Goal: Information Seeking & Learning: Find specific fact

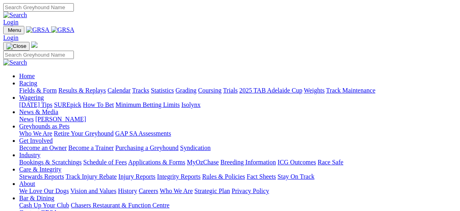
scroll to position [259, 0]
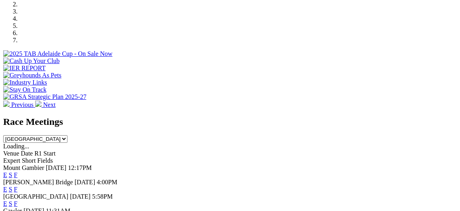
click at [3, 117] on div "Race Meetings South Australia New South Wales Northern Territory Queensland Tas…" at bounding box center [229, 187] width 453 height 141
click at [18, 172] on link "F" at bounding box center [16, 175] width 4 height 7
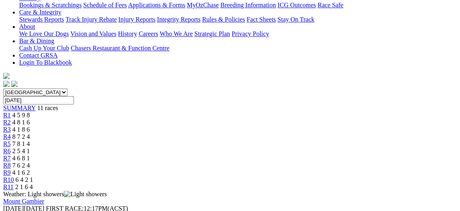
scroll to position [172, 0]
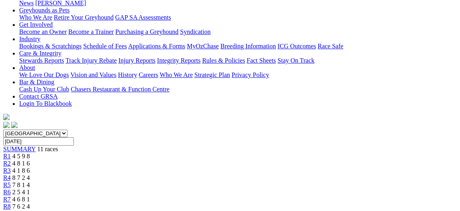
scroll to position [129, 0]
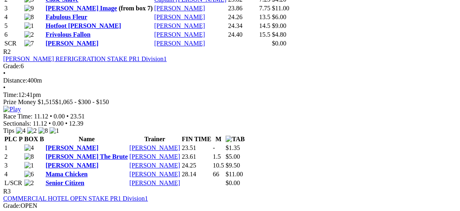
scroll to position [517, 0]
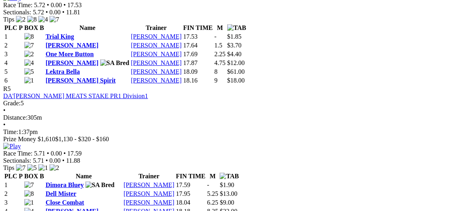
scroll to position [905, 0]
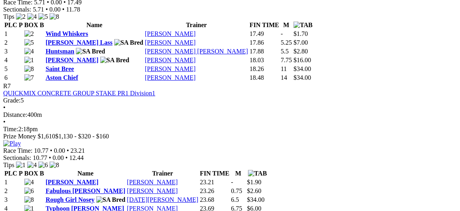
scroll to position [1207, 0]
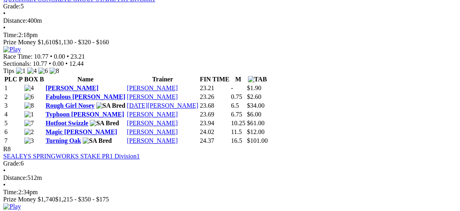
scroll to position [1293, 0]
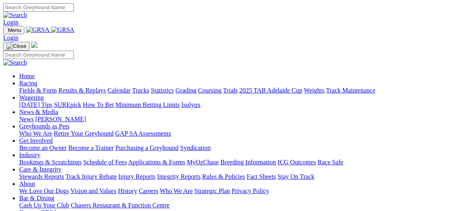
scroll to position [259, 0]
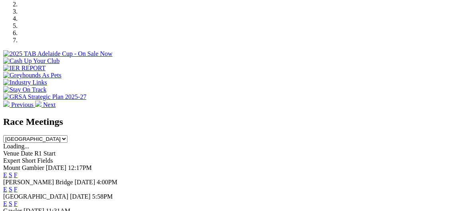
click at [18, 186] on link "F" at bounding box center [16, 189] width 4 height 7
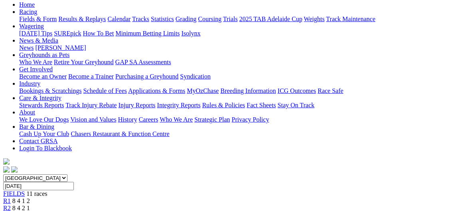
scroll to position [172, 0]
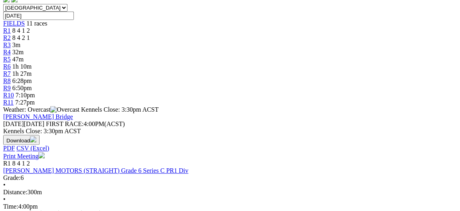
scroll to position [259, 0]
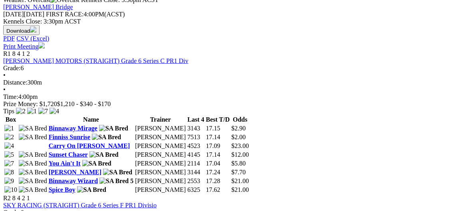
scroll to position [345, 0]
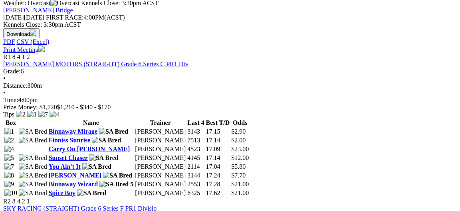
scroll to position [388, 0]
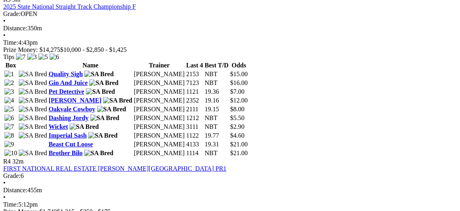
scroll to position [733, 0]
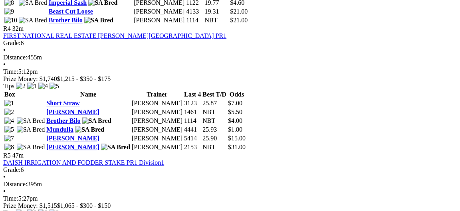
scroll to position [862, 0]
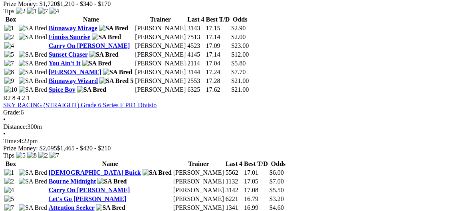
scroll to position [431, 0]
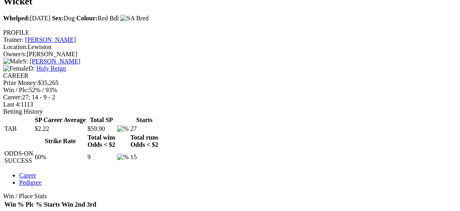
scroll to position [302, 0]
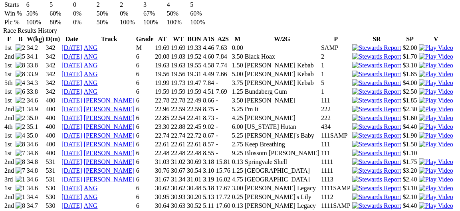
scroll to position [560, 0]
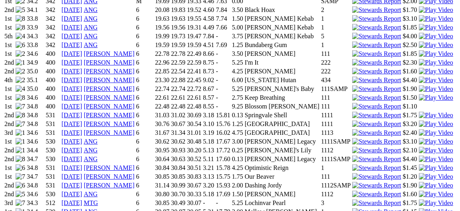
scroll to position [647, 0]
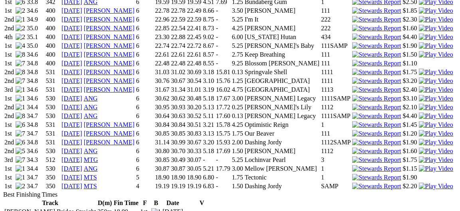
click at [3, 126] on div "Wicket Whelped: [DATE] Sex: Dog Colour: Red Bdl PROFILE Trainer: [PERSON_NAME] …" at bounding box center [229, 149] width 453 height 1070
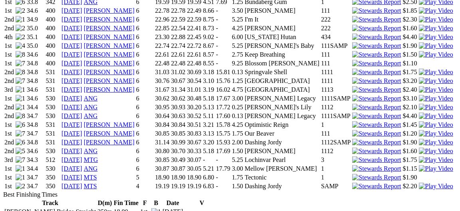
click at [3, 126] on div "Wicket Whelped: [DATE] Sex: Dog Colour: Red Bdl PROFILE Trainer: [PERSON_NAME] …" at bounding box center [229, 149] width 453 height 1070
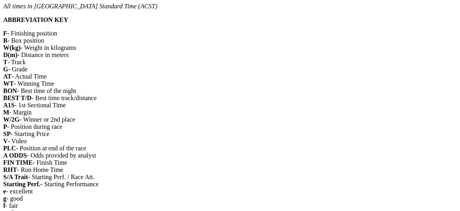
scroll to position [1121, 0]
